Goal: Task Accomplishment & Management: Manage account settings

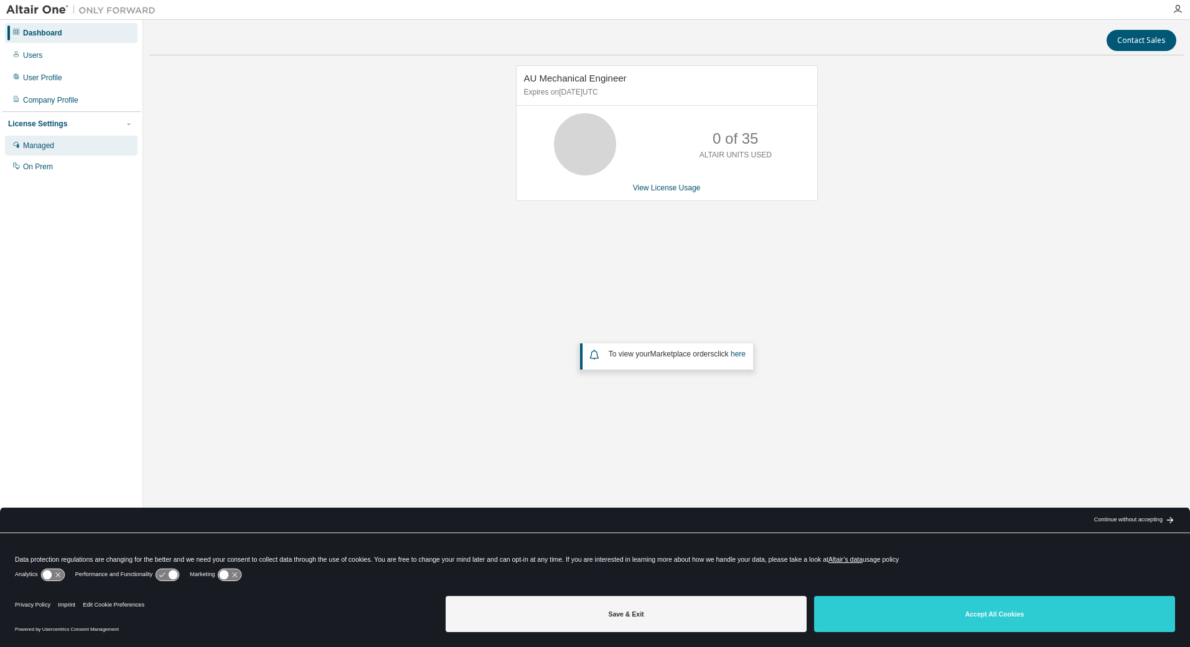
click at [38, 146] on div "Managed" at bounding box center [38, 146] width 31 height 10
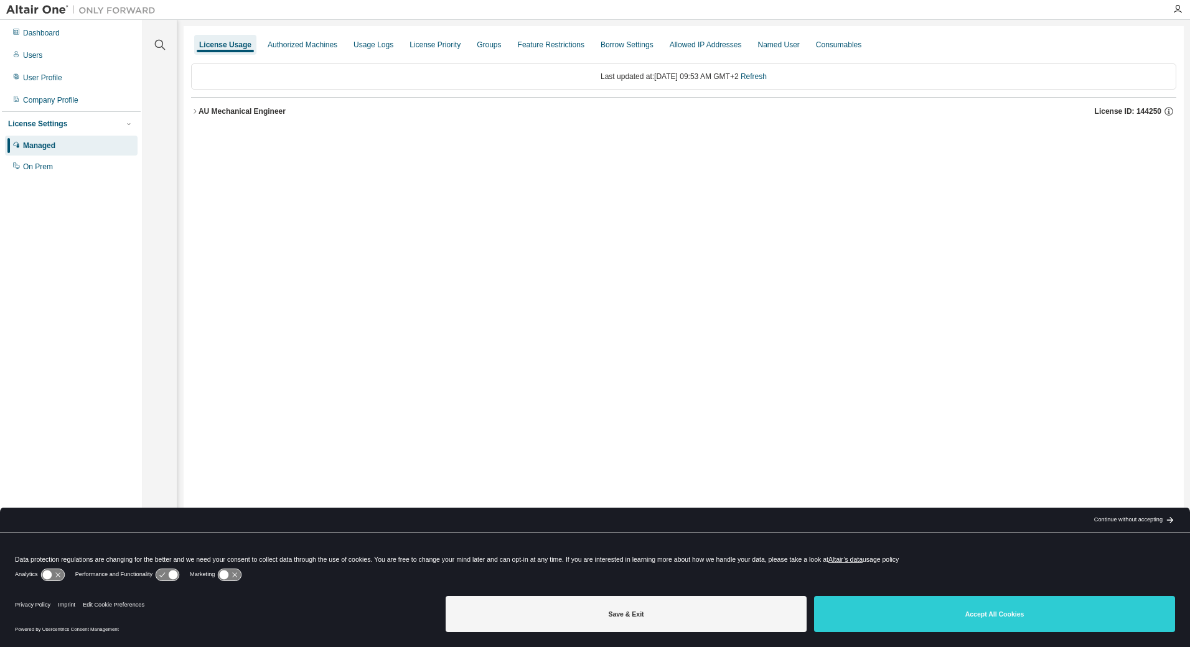
click at [194, 113] on icon "button" at bounding box center [194, 111] width 7 height 7
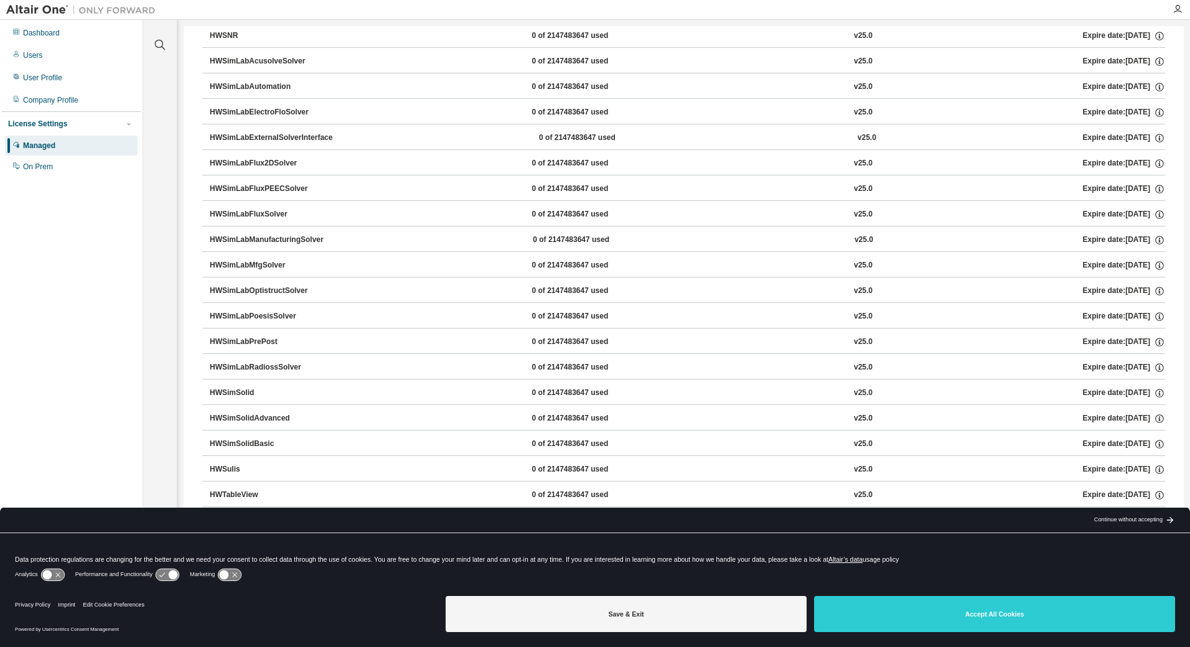
scroll to position [8268, 0]
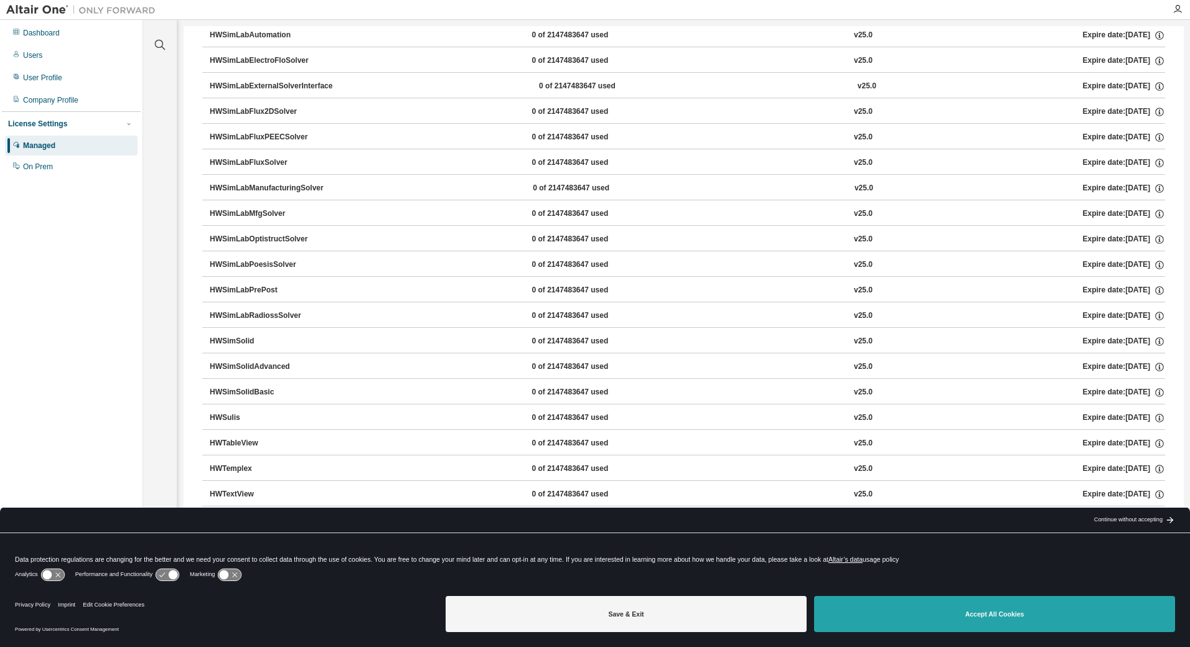
click at [970, 612] on button "Accept All Cookies" at bounding box center [994, 614] width 361 height 36
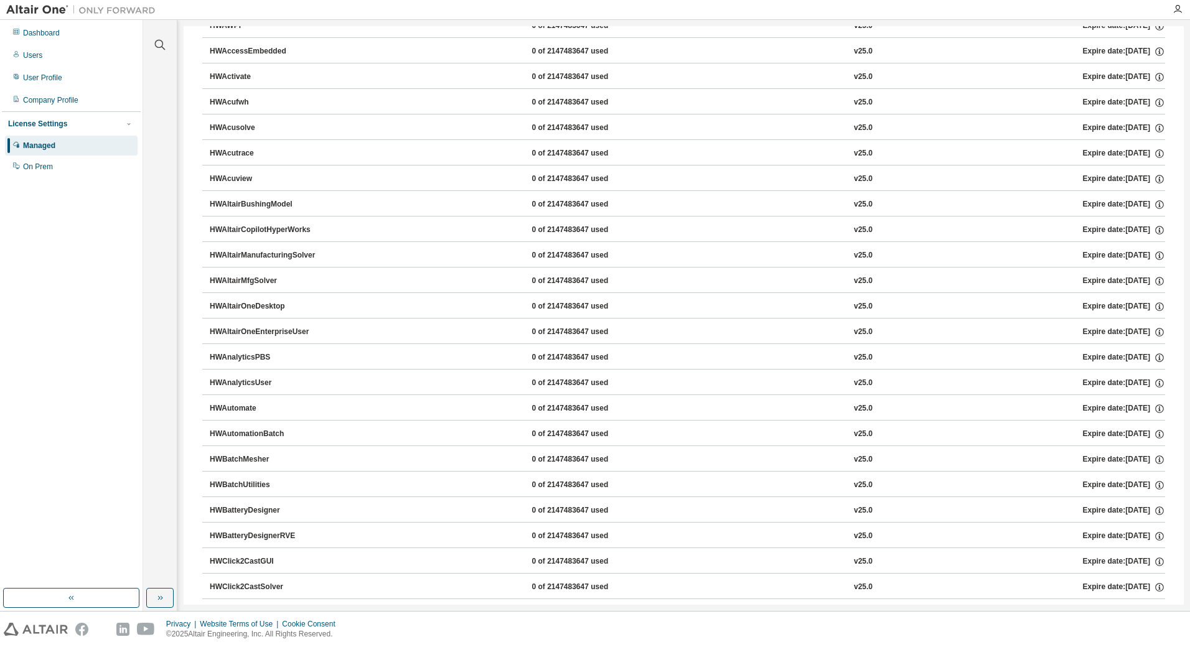
scroll to position [0, 0]
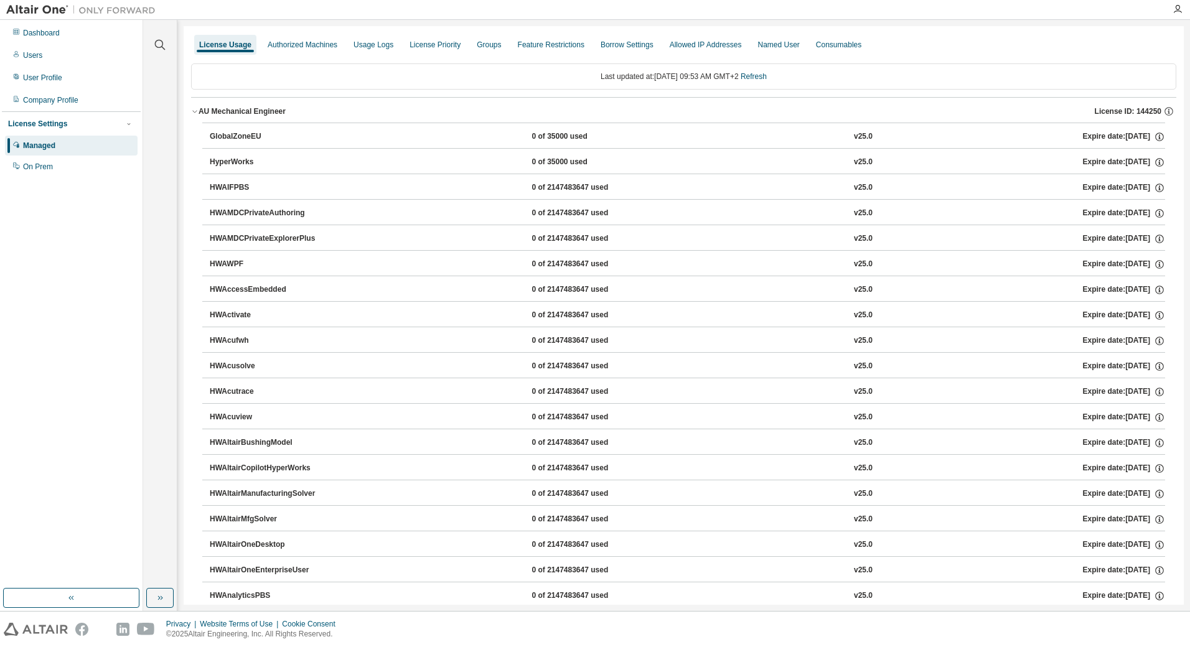
click at [222, 133] on div "GlobalZoneEU" at bounding box center [266, 136] width 112 height 11
